Goal: Navigation & Orientation: Find specific page/section

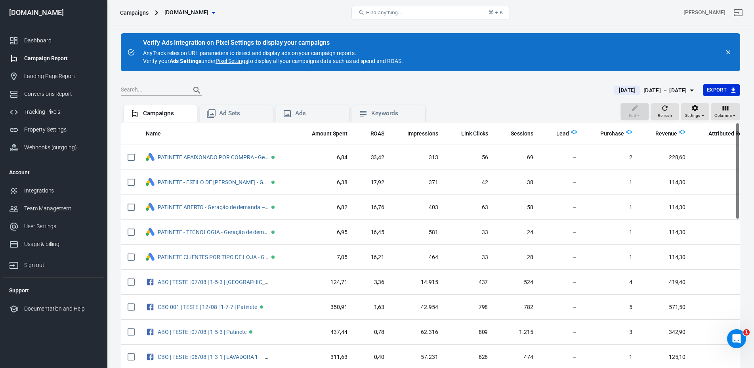
click at [472, 90] on span "[DATE]" at bounding box center [627, 90] width 23 height 8
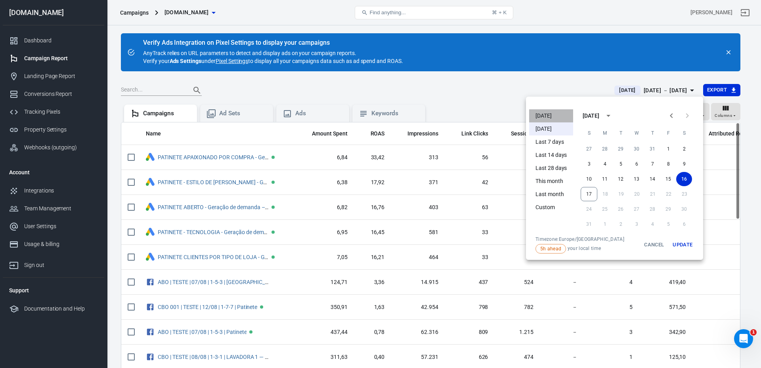
click at [472, 117] on li "[DATE]" at bounding box center [551, 115] width 44 height 13
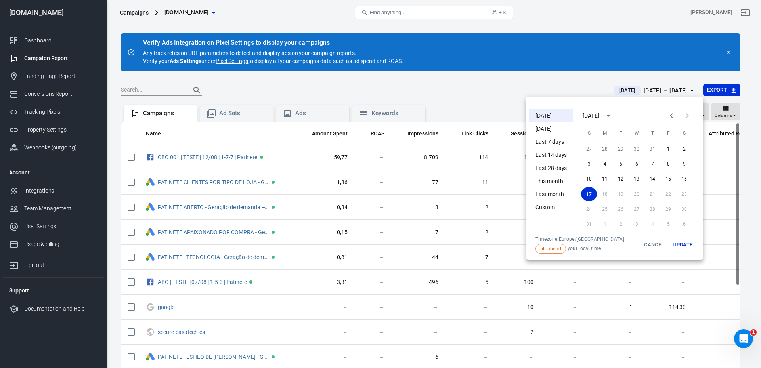
click at [472, 94] on div at bounding box center [380, 184] width 761 height 368
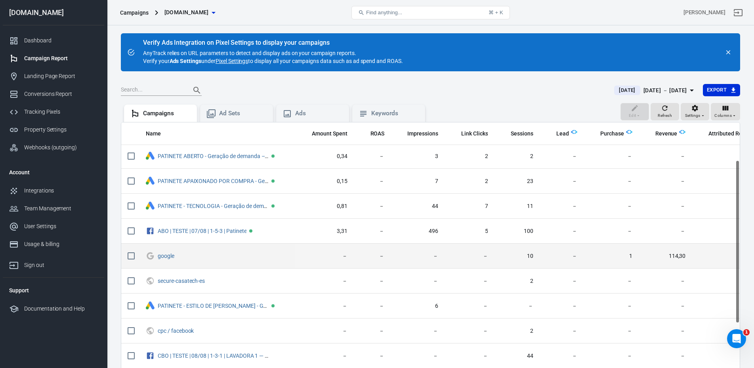
scroll to position [119, 0]
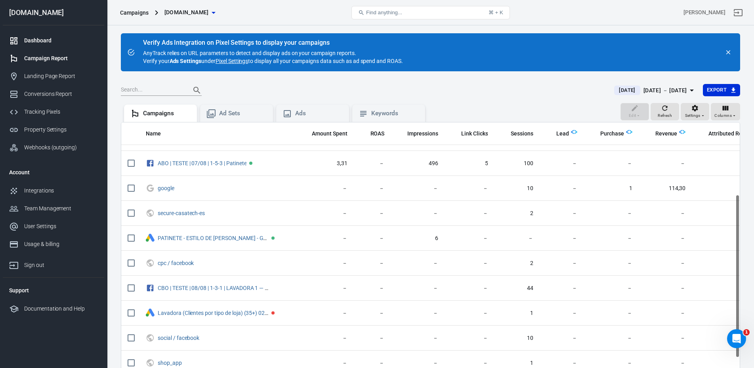
click at [75, 39] on div "Dashboard" at bounding box center [61, 40] width 74 height 8
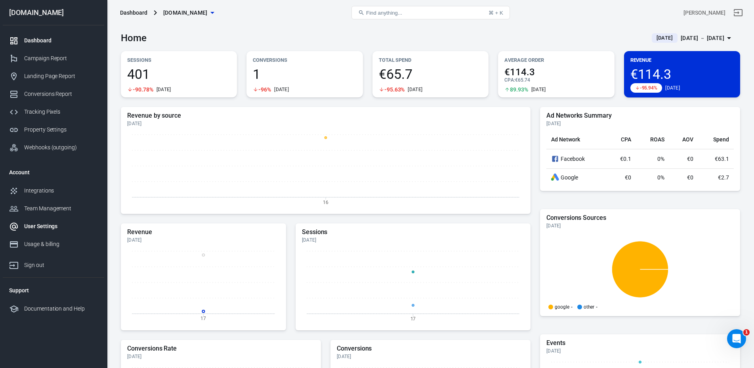
click at [64, 212] on div "User Settings" at bounding box center [61, 226] width 74 height 8
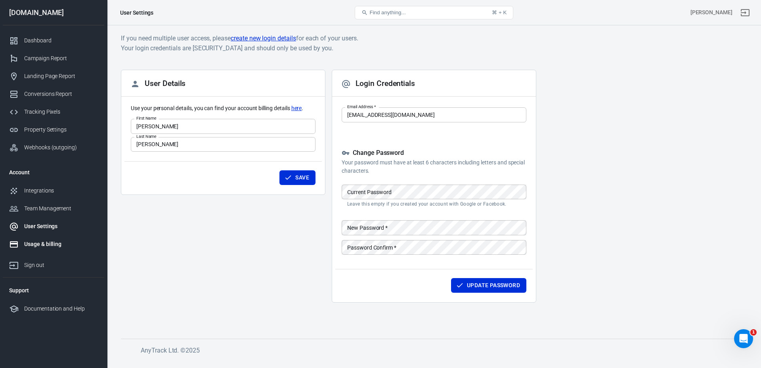
click at [55, 212] on div "Usage & billing" at bounding box center [61, 244] width 74 height 8
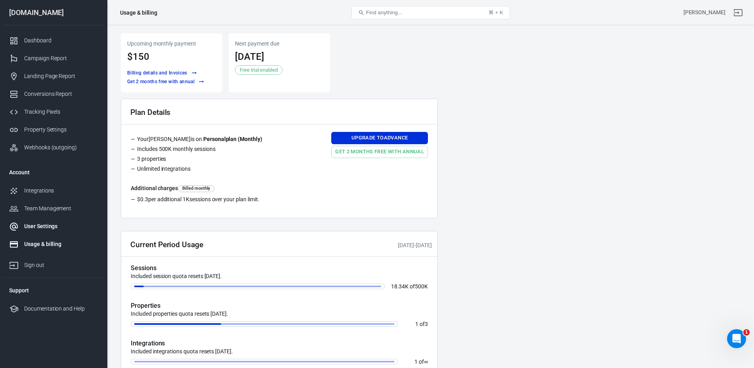
click at [66, 212] on div "User Settings" at bounding box center [61, 226] width 74 height 8
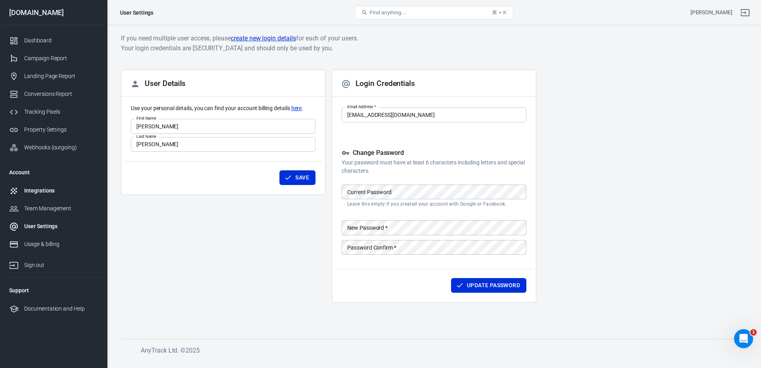
click at [56, 188] on div "Integrations" at bounding box center [61, 191] width 74 height 8
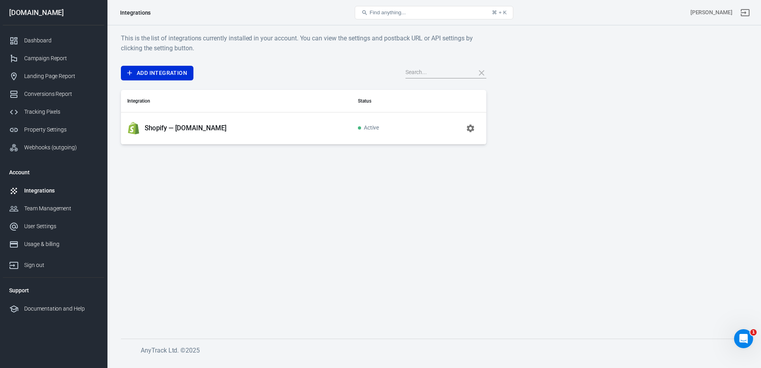
click at [180, 127] on p "Shopify — [DOMAIN_NAME]" at bounding box center [186, 128] width 82 height 8
click at [472, 127] on icon "button" at bounding box center [470, 128] width 8 height 8
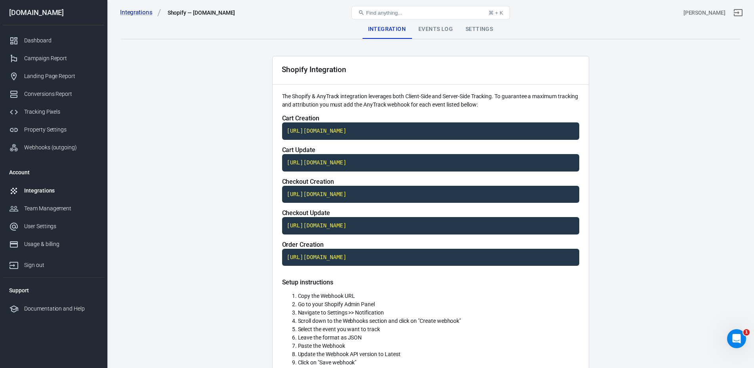
click at [472, 31] on div "Settings" at bounding box center [479, 29] width 40 height 19
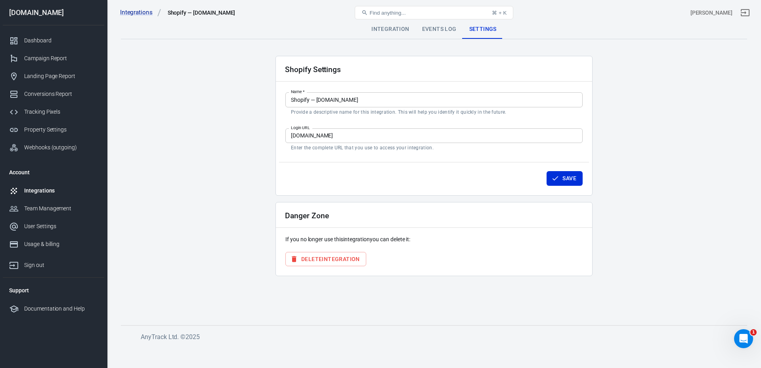
click at [431, 33] on div "Events Log" at bounding box center [439, 29] width 47 height 19
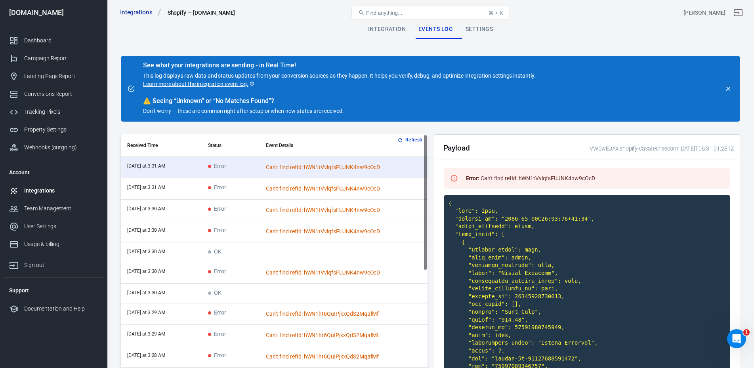
click at [379, 29] on div "Integration" at bounding box center [387, 29] width 50 height 19
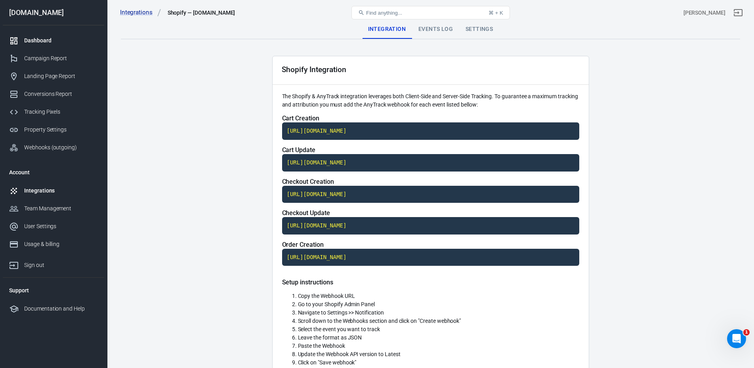
click at [62, 41] on div "Dashboard" at bounding box center [61, 40] width 74 height 8
